Goal: Information Seeking & Learning: Learn about a topic

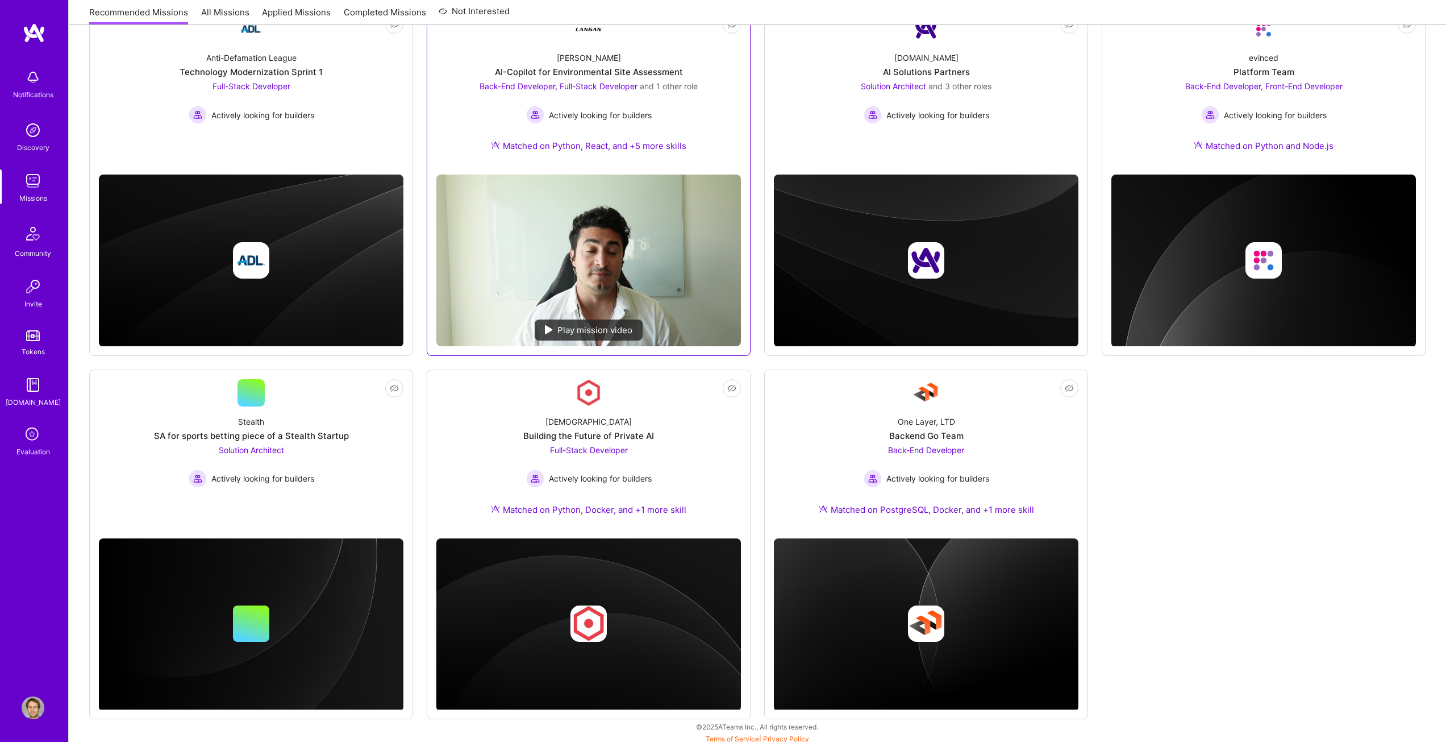
scroll to position [190, 0]
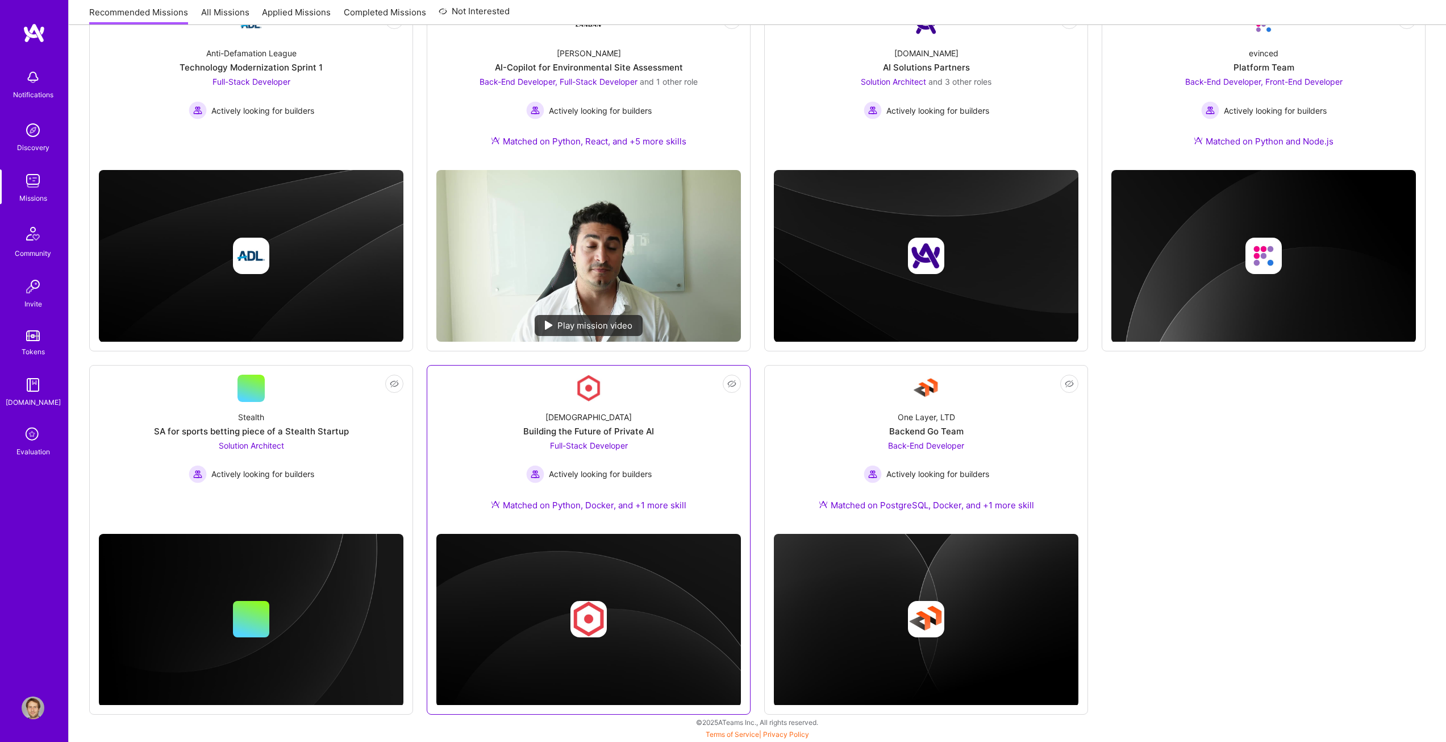
click at [593, 450] on div "Full-Stack Developer Actively looking for builders" at bounding box center [589, 461] width 126 height 44
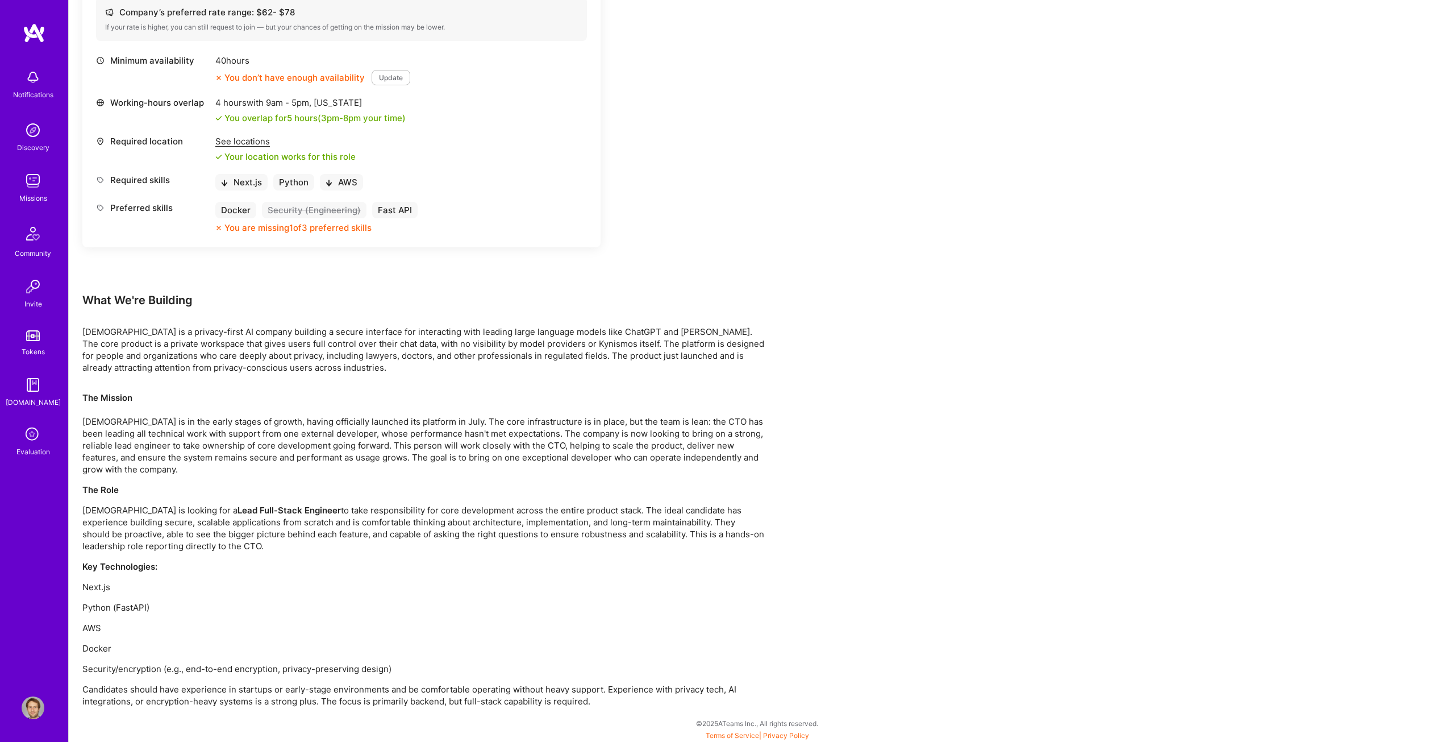
scroll to position [458, 0]
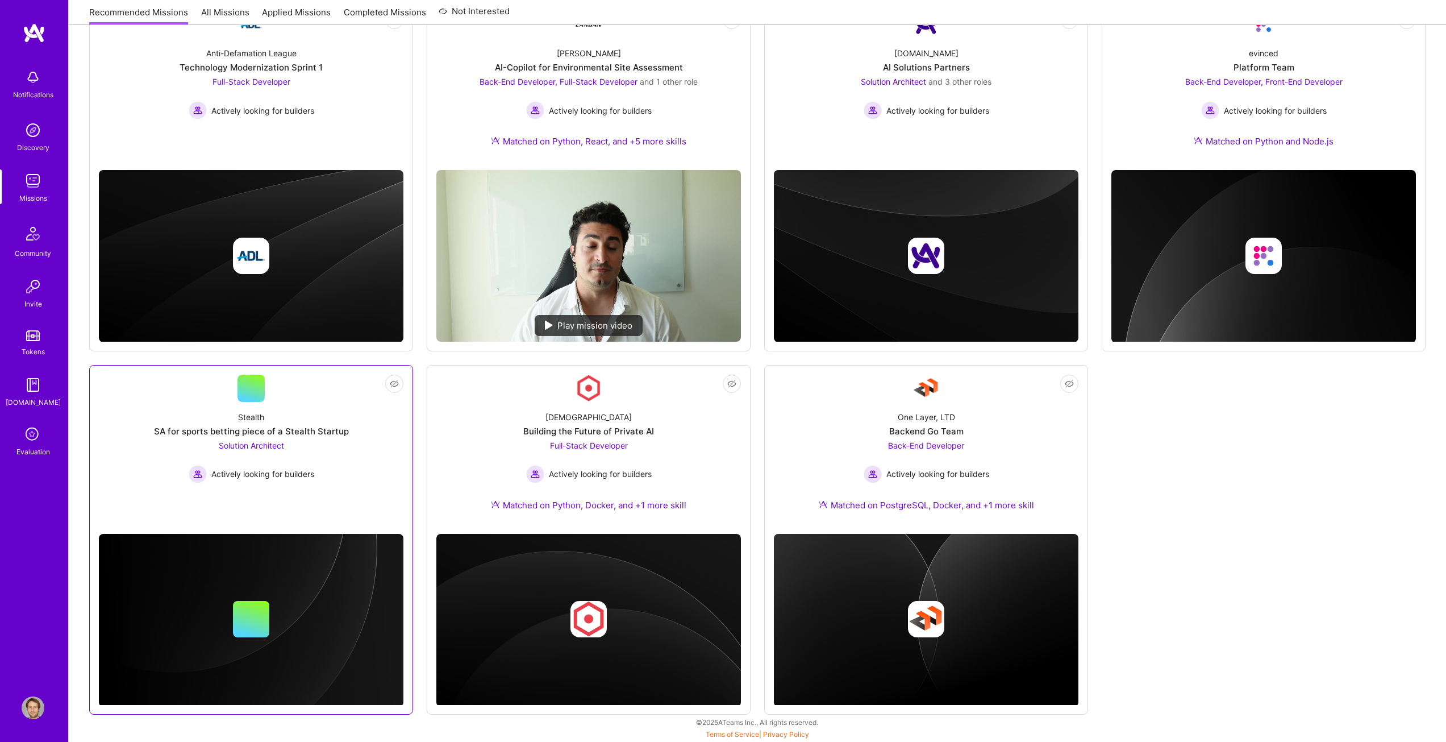
scroll to position [190, 0]
click at [257, 427] on div "SA for sports betting piece of a Stealth Startup" at bounding box center [251, 431] width 195 height 12
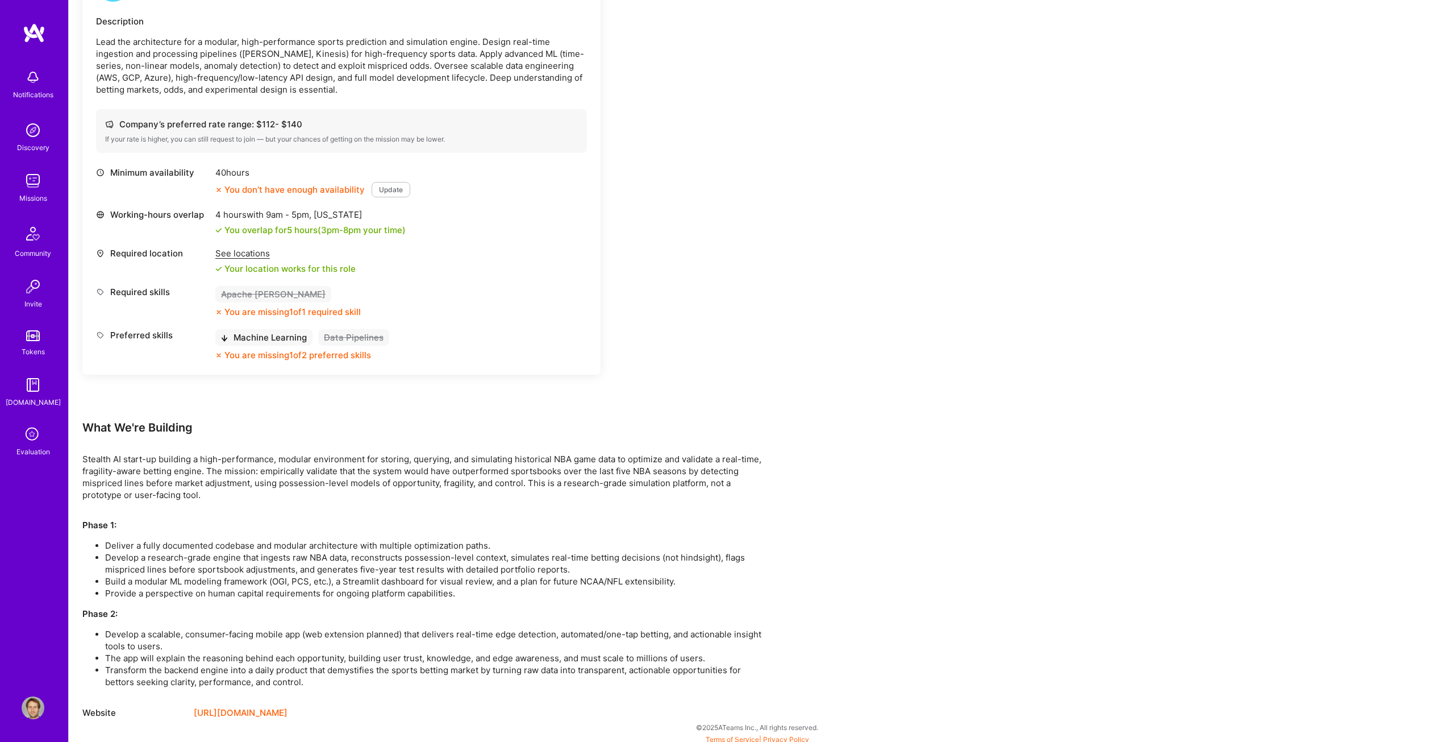
scroll to position [343, 0]
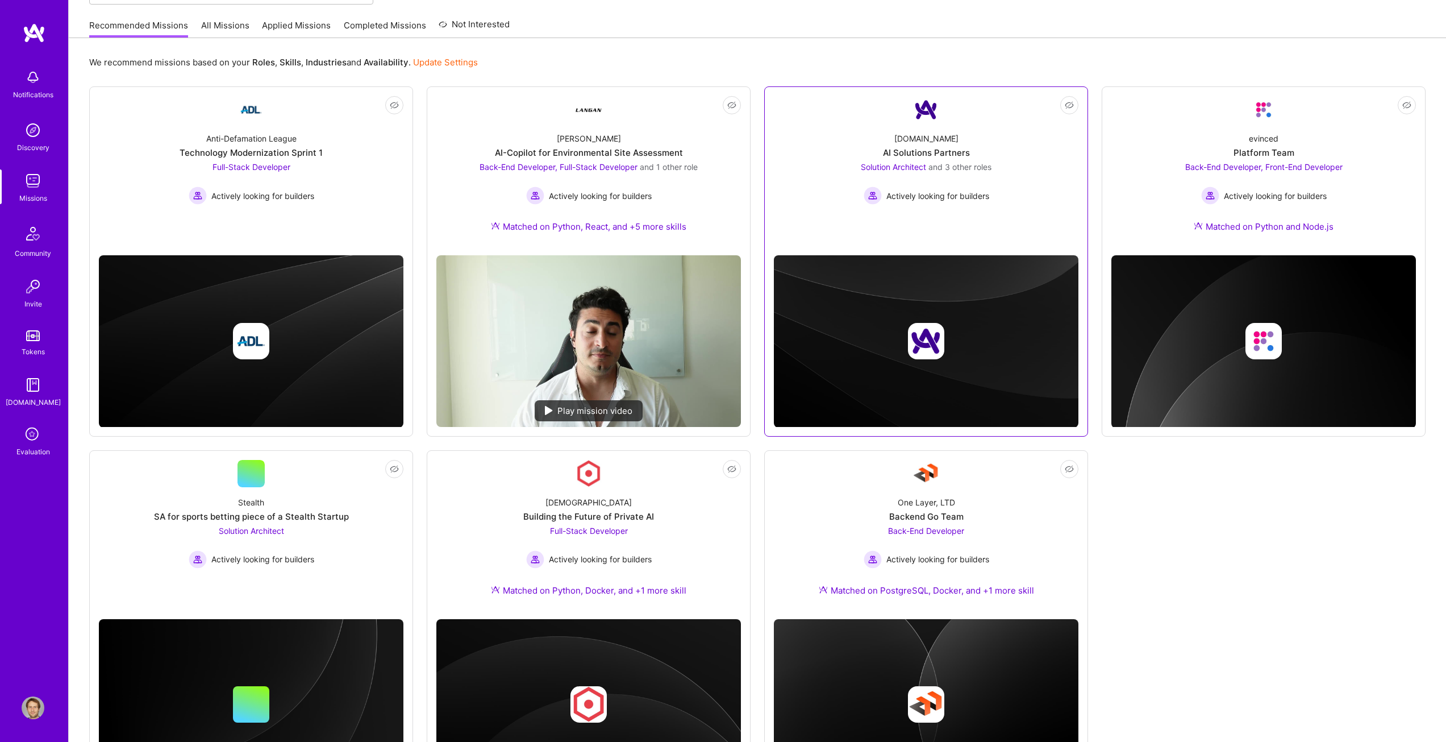
scroll to position [77, 0]
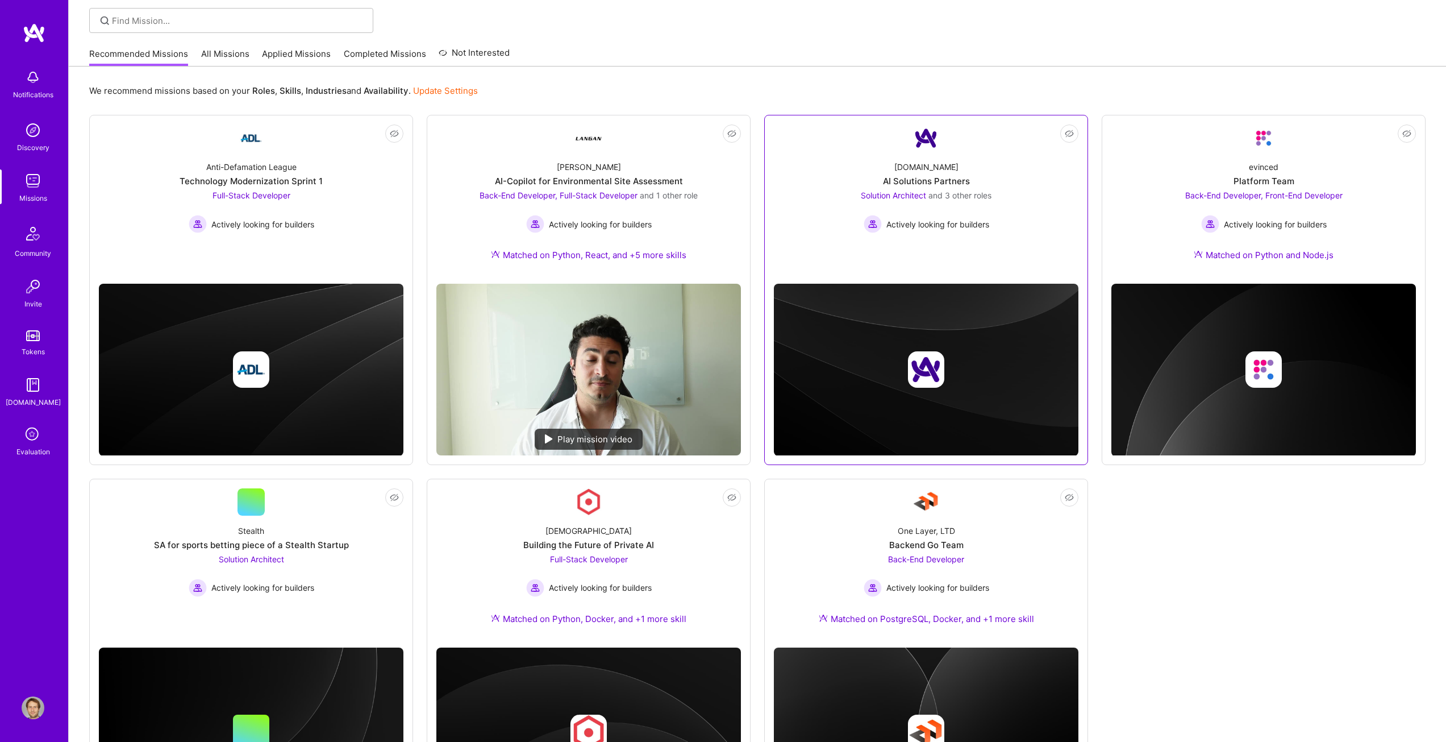
click at [933, 213] on div "Solution Architect and 3 other roles Actively looking for builders" at bounding box center [926, 211] width 131 height 44
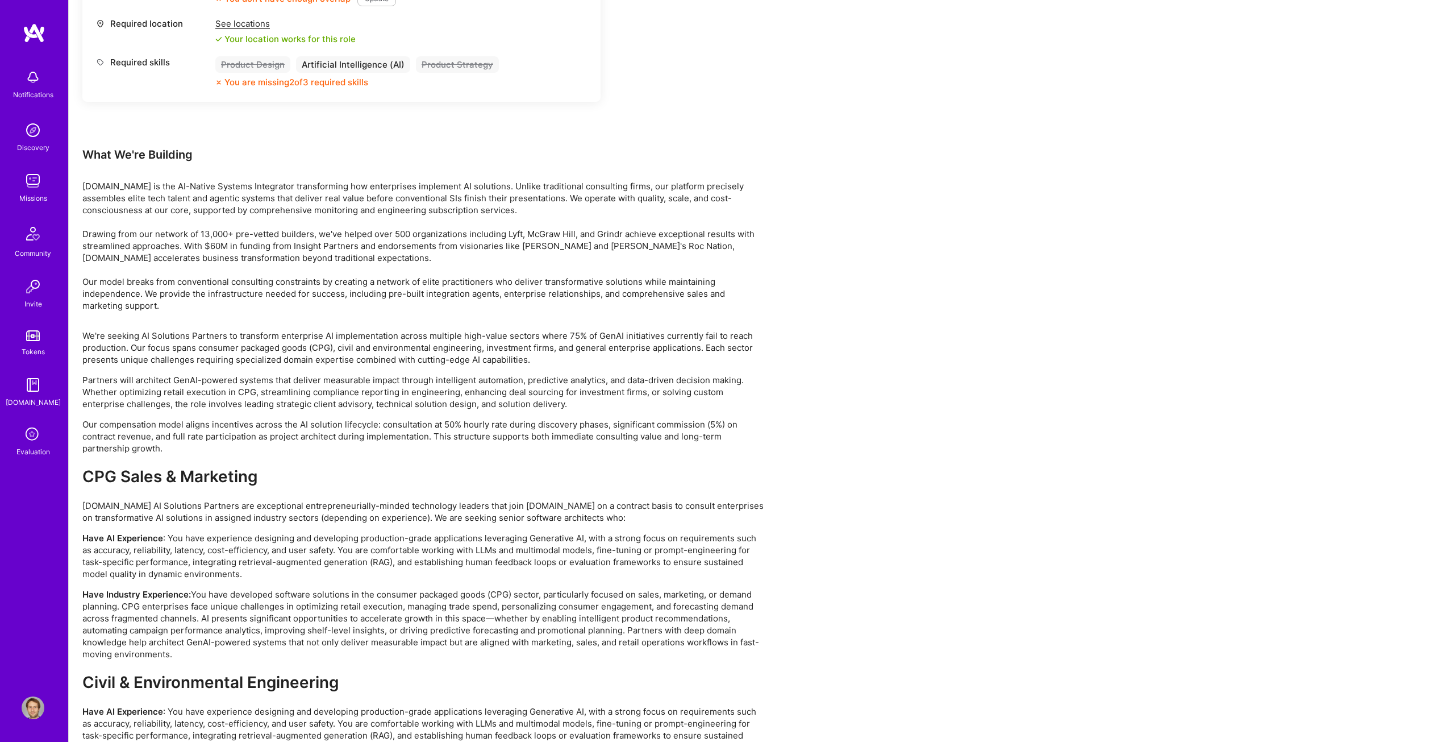
scroll to position [1932, 0]
